Goal: Task Accomplishment & Management: Manage account settings

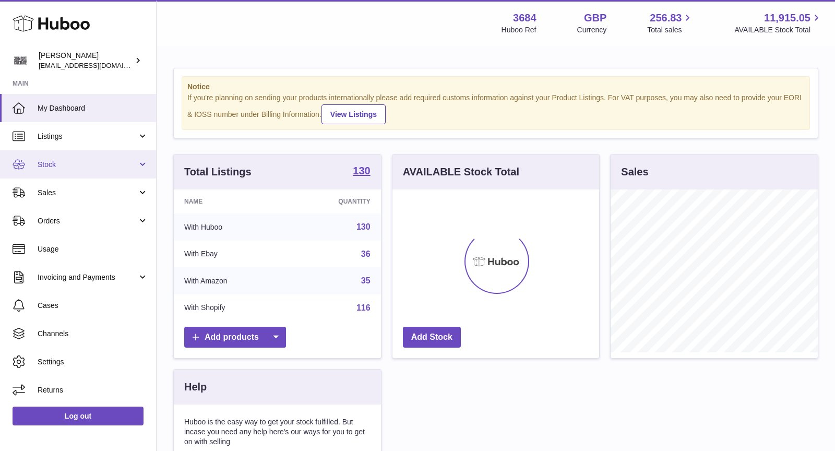
scroll to position [162, 207]
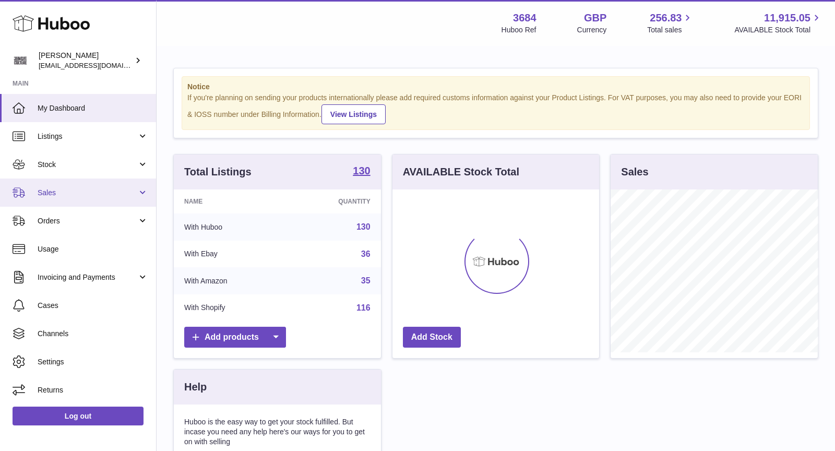
click at [64, 189] on span "Sales" at bounding box center [88, 193] width 100 height 10
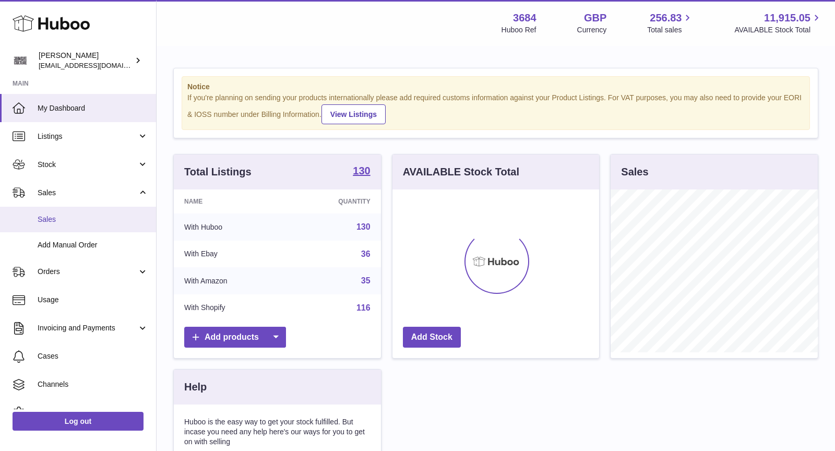
click at [71, 220] on span "Sales" at bounding box center [93, 220] width 111 height 10
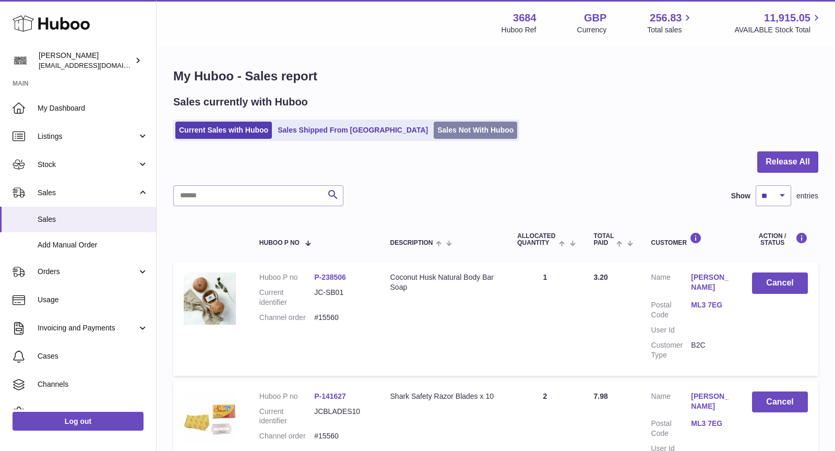
click at [434, 132] on link "Sales Not With Huboo" at bounding box center [476, 130] width 84 height 17
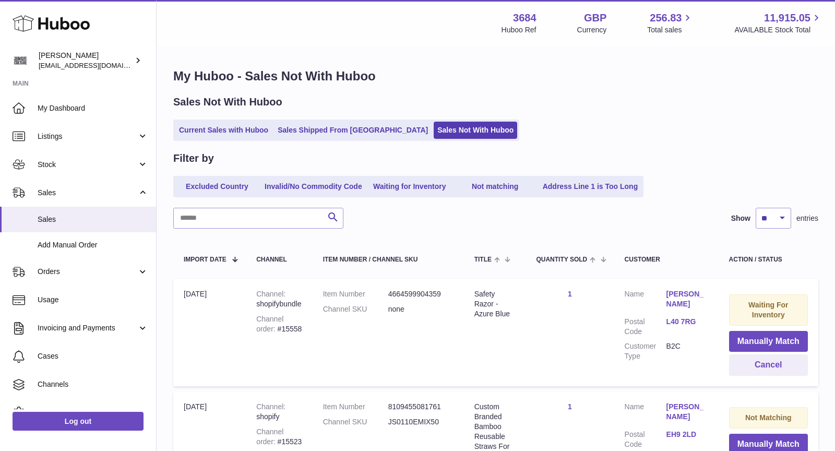
scroll to position [105, 0]
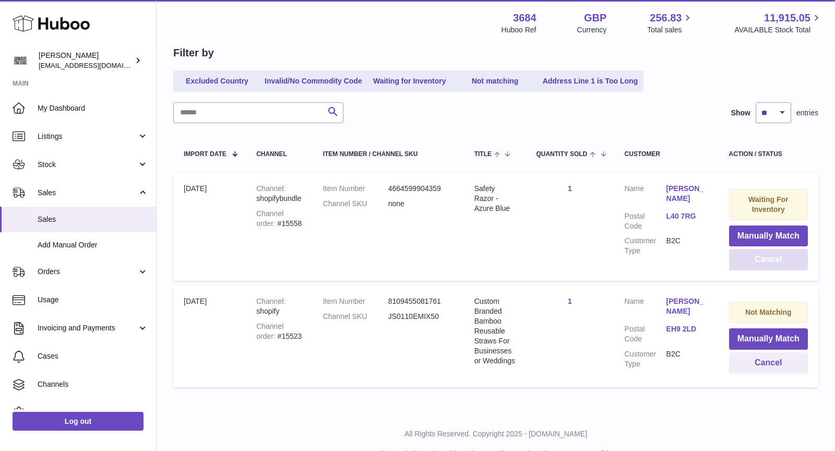
click at [776, 257] on button "Cancel" at bounding box center [768, 259] width 79 height 21
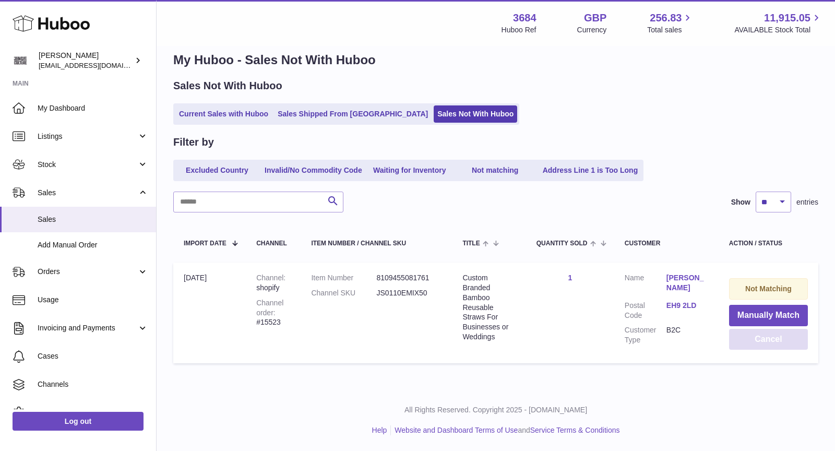
scroll to position [12, 0]
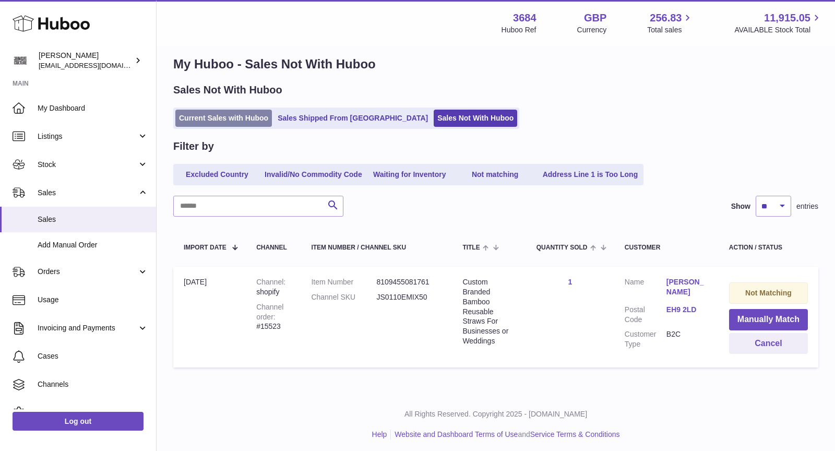
click at [231, 117] on link "Current Sales with Huboo" at bounding box center [223, 118] width 97 height 17
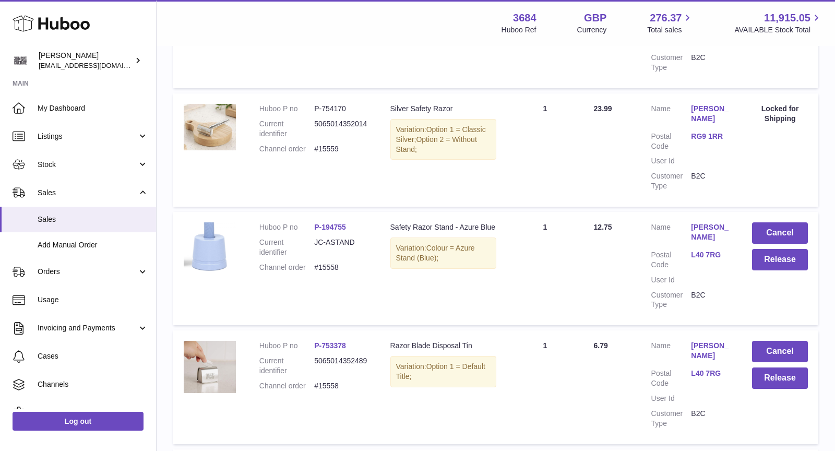
scroll to position [426, 0]
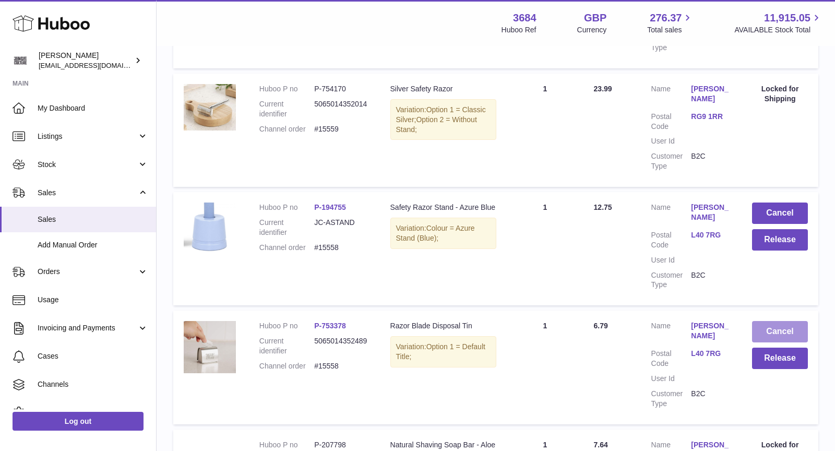
click at [783, 329] on button "Cancel" at bounding box center [780, 331] width 56 height 21
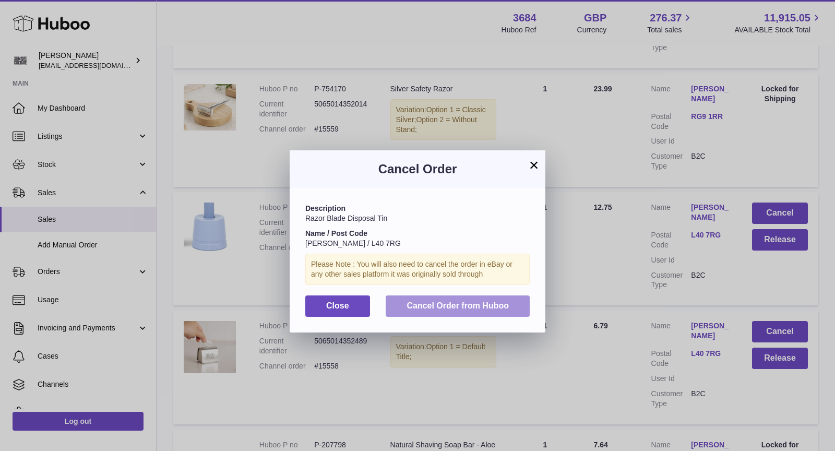
click at [479, 309] on span "Cancel Order from Huboo" at bounding box center [458, 305] width 102 height 9
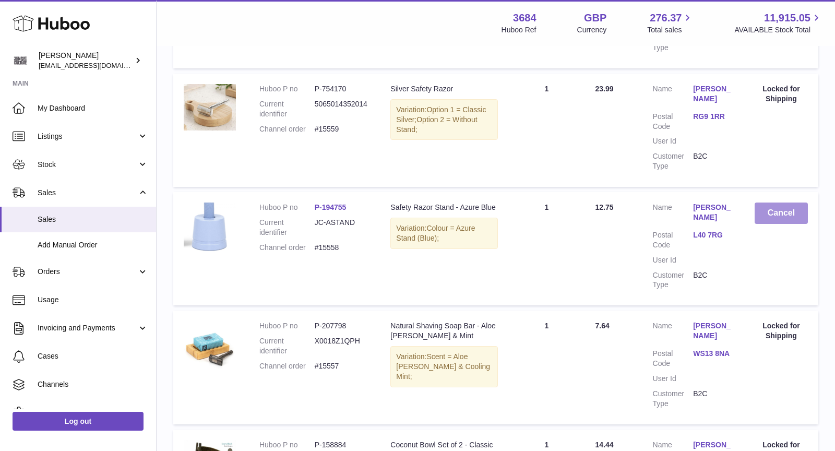
click at [785, 211] on button "Cancel" at bounding box center [781, 213] width 53 height 21
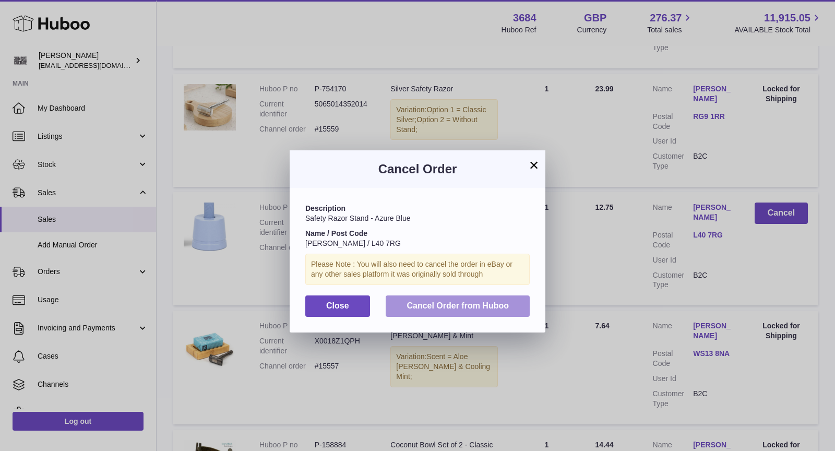
click at [492, 309] on span "Cancel Order from Huboo" at bounding box center [458, 305] width 102 height 9
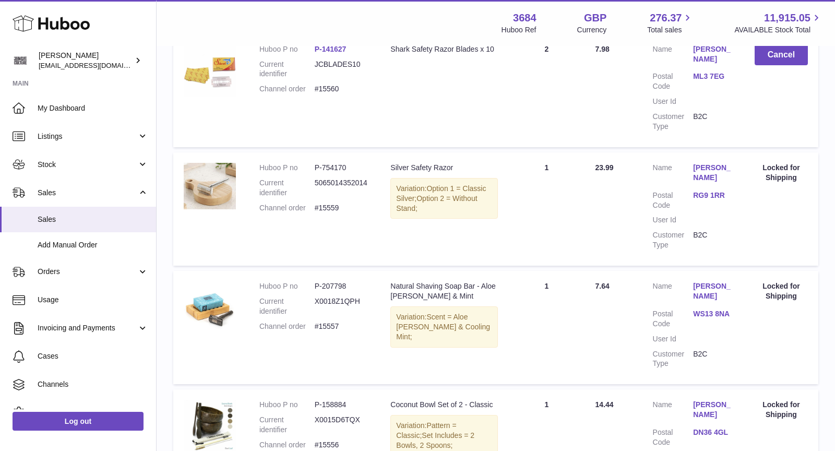
scroll to position [0, 0]
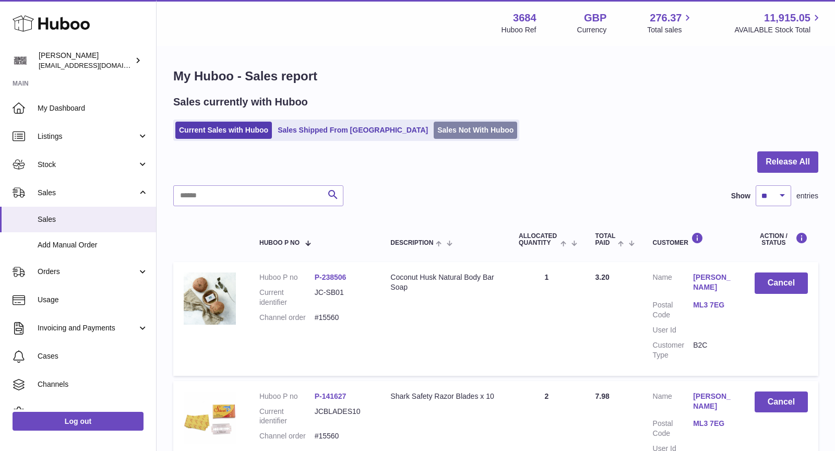
click at [440, 131] on link "Sales Not With Huboo" at bounding box center [476, 130] width 84 height 17
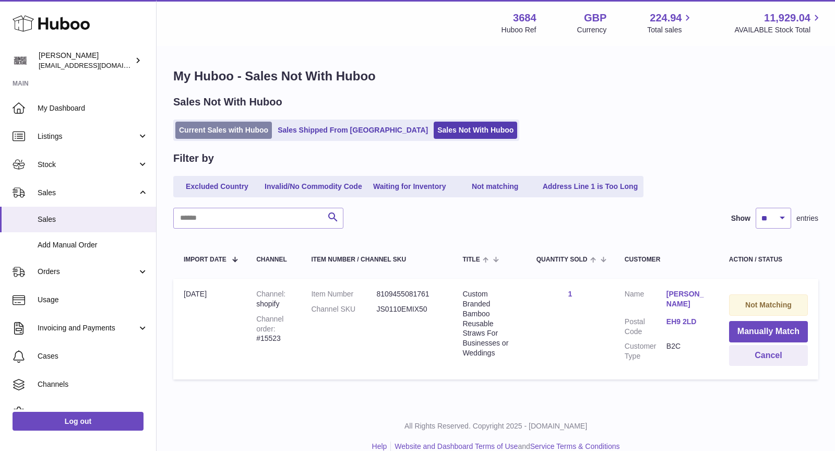
click at [229, 128] on link "Current Sales with Huboo" at bounding box center [223, 130] width 97 height 17
